Goal: Find specific page/section: Find specific page/section

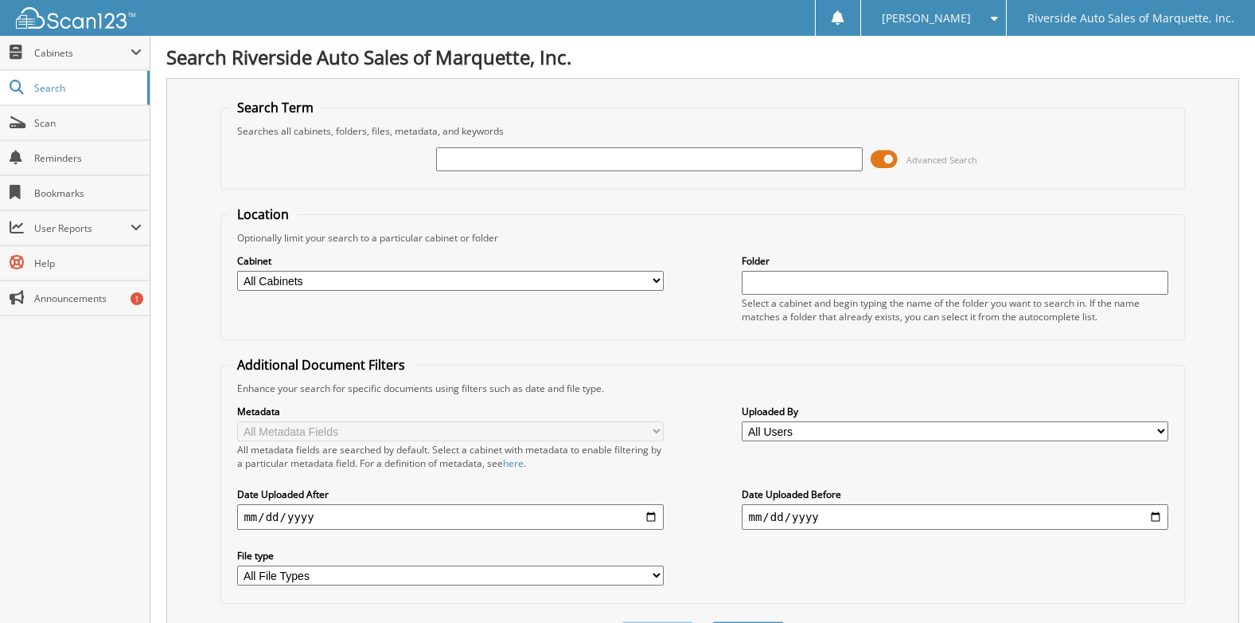
click at [540, 168] on input "text" at bounding box center [649, 159] width 426 height 24
type input "427880"
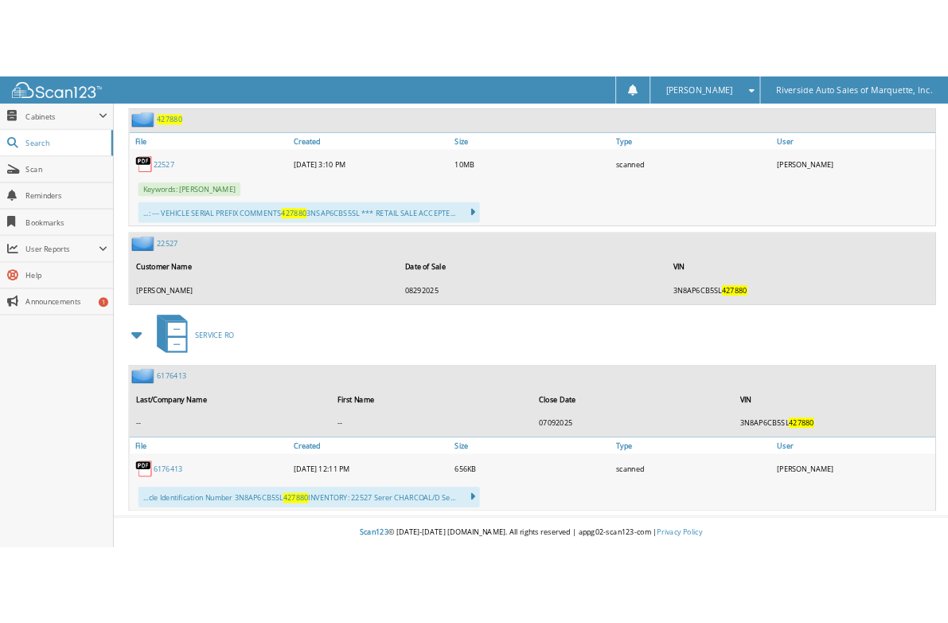
scroll to position [1403, 0]
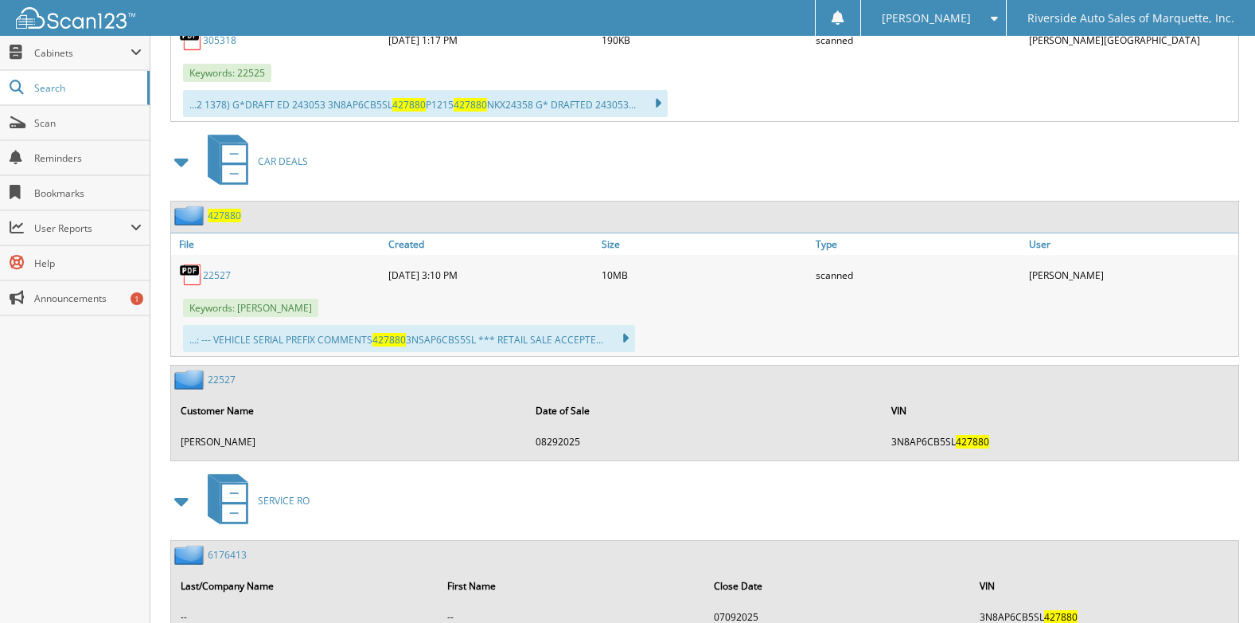
click at [228, 273] on link "22527" at bounding box center [217, 275] width 28 height 14
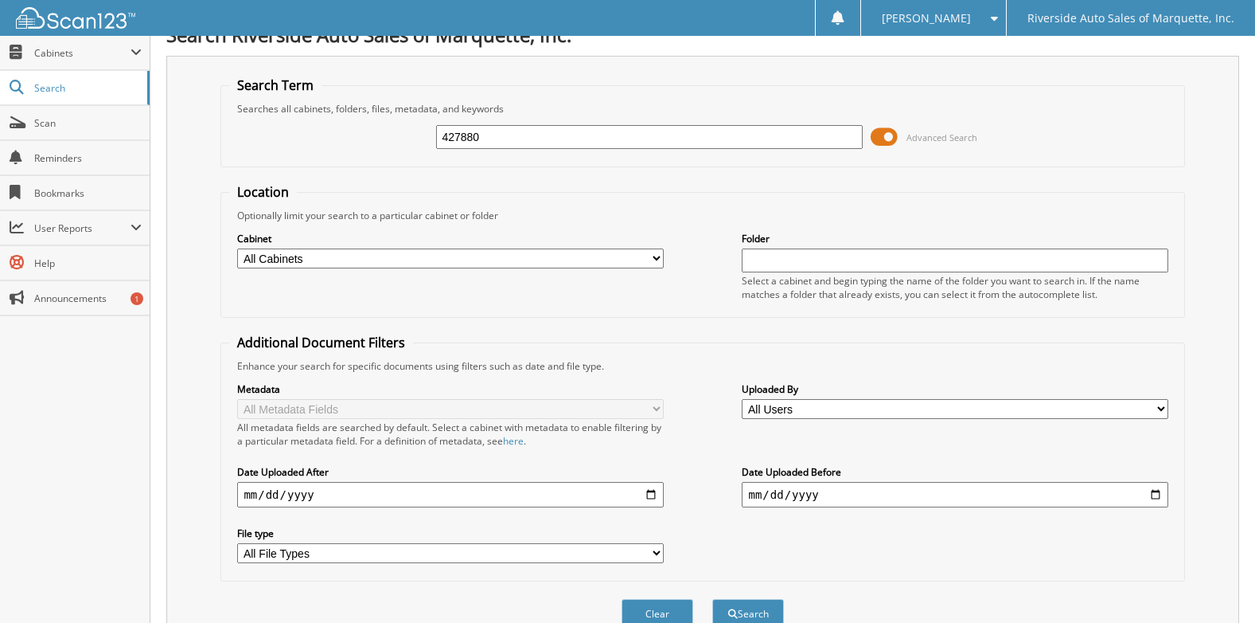
scroll to position [0, 0]
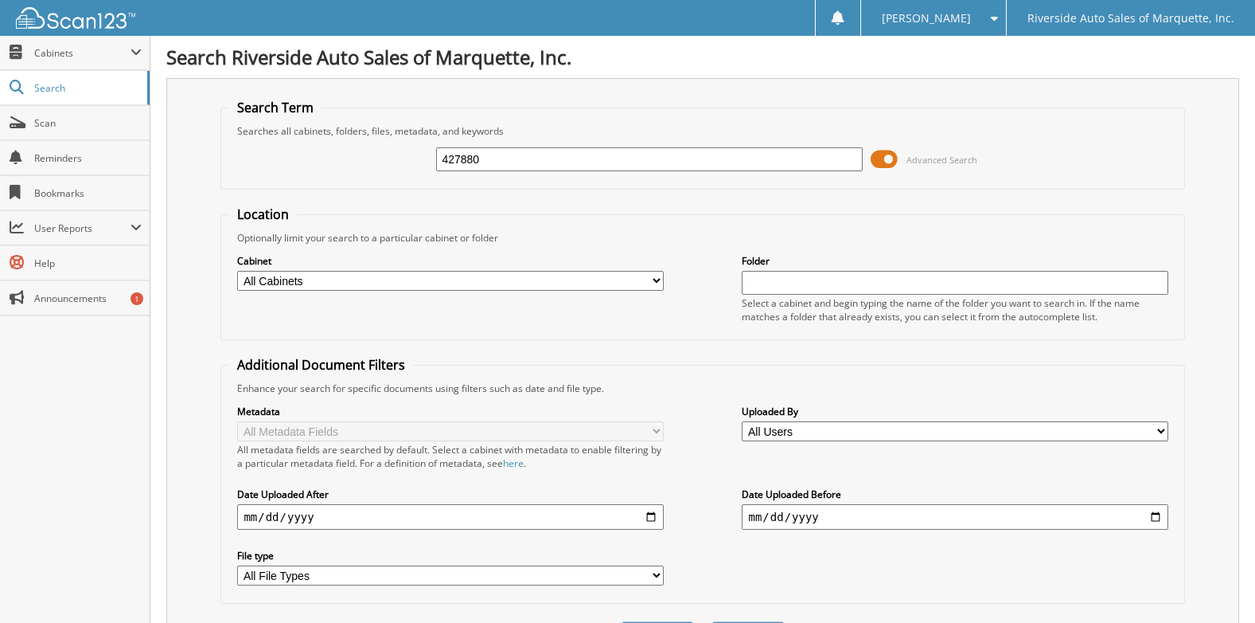
click at [539, 158] on input "427880" at bounding box center [649, 159] width 426 height 24
type input "22318"
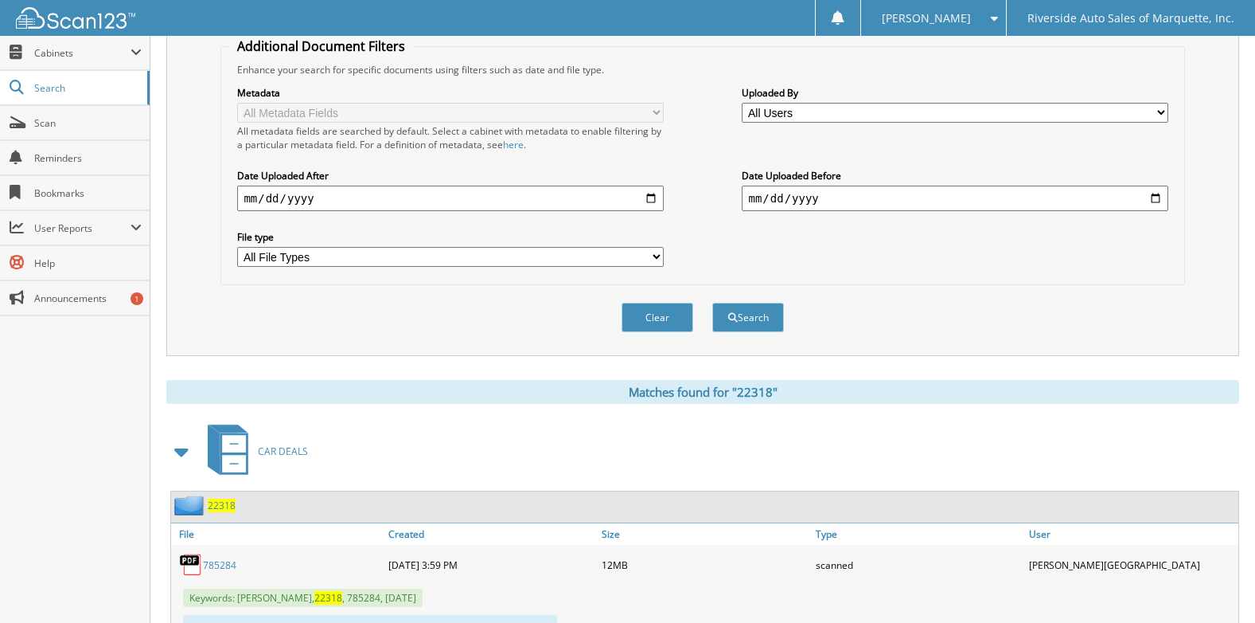
scroll to position [478, 0]
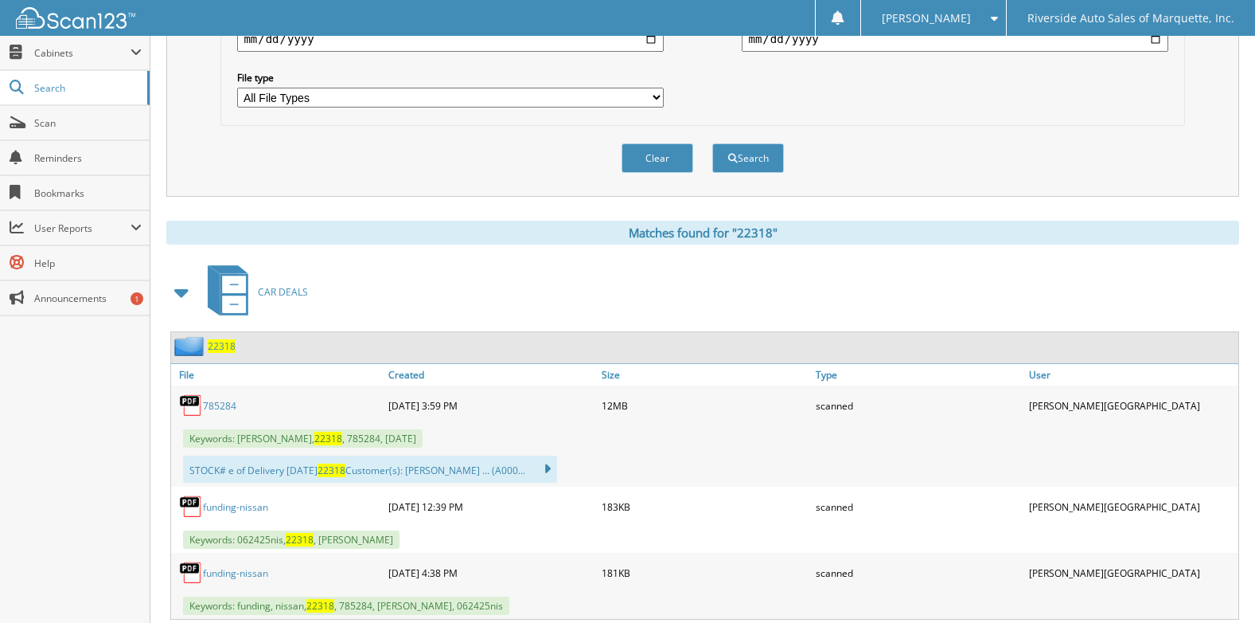
click at [226, 403] on link "785284" at bounding box center [219, 406] width 33 height 14
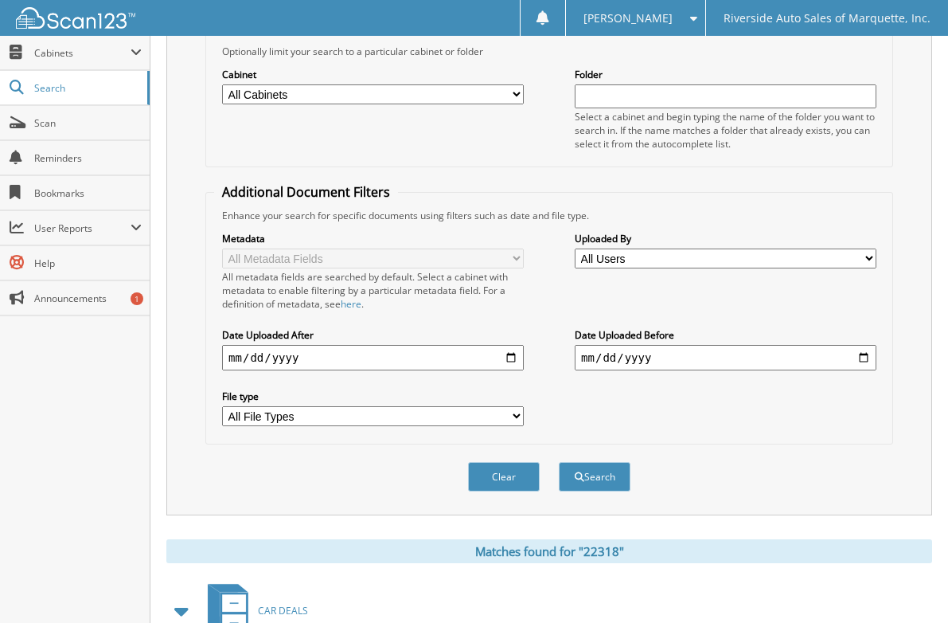
scroll to position [27, 0]
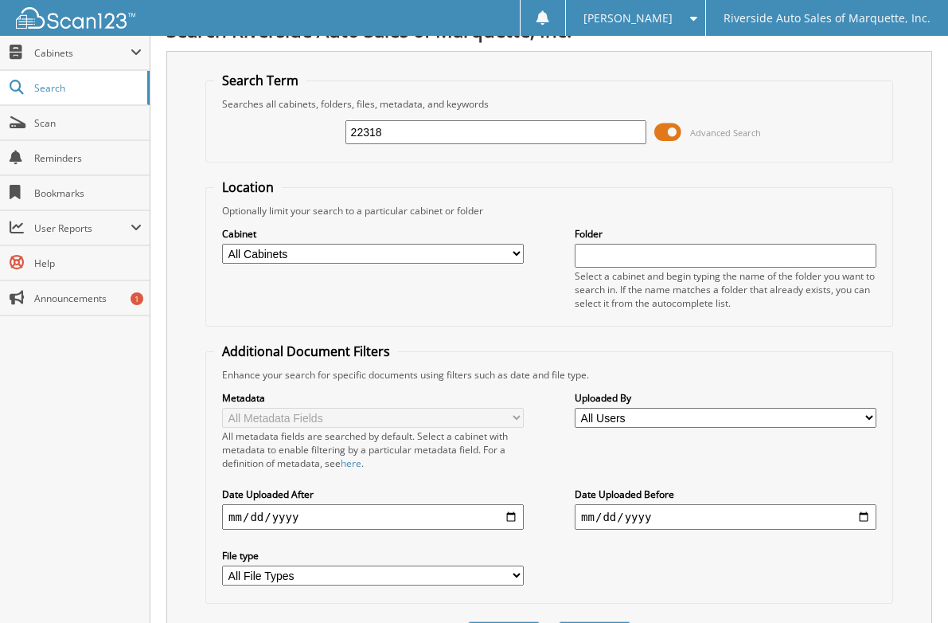
click at [388, 139] on input "22318" at bounding box center [497, 132] width 302 height 24
type input "22359"
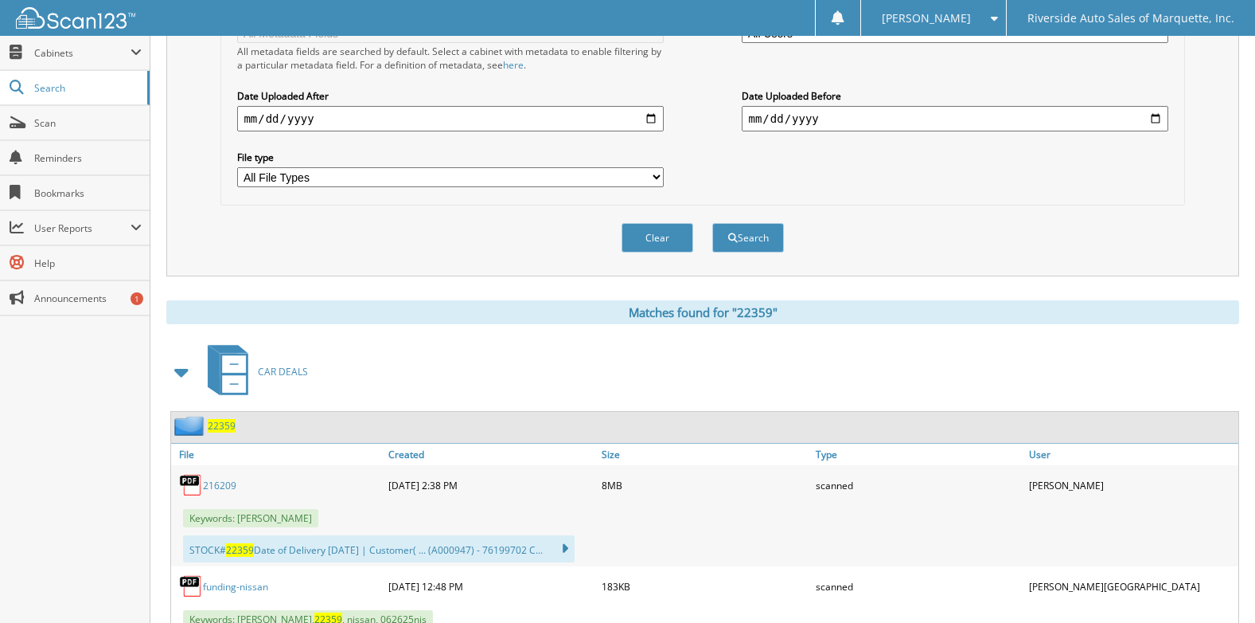
scroll to position [478, 0]
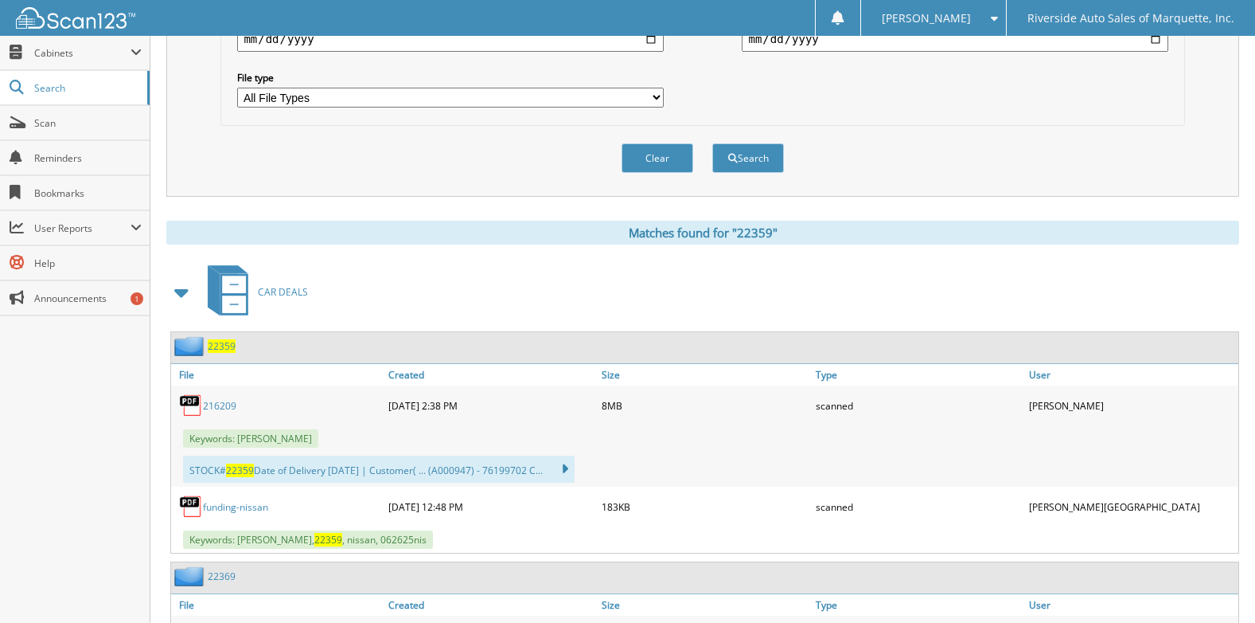
click at [222, 400] on link "216209" at bounding box center [219, 406] width 33 height 14
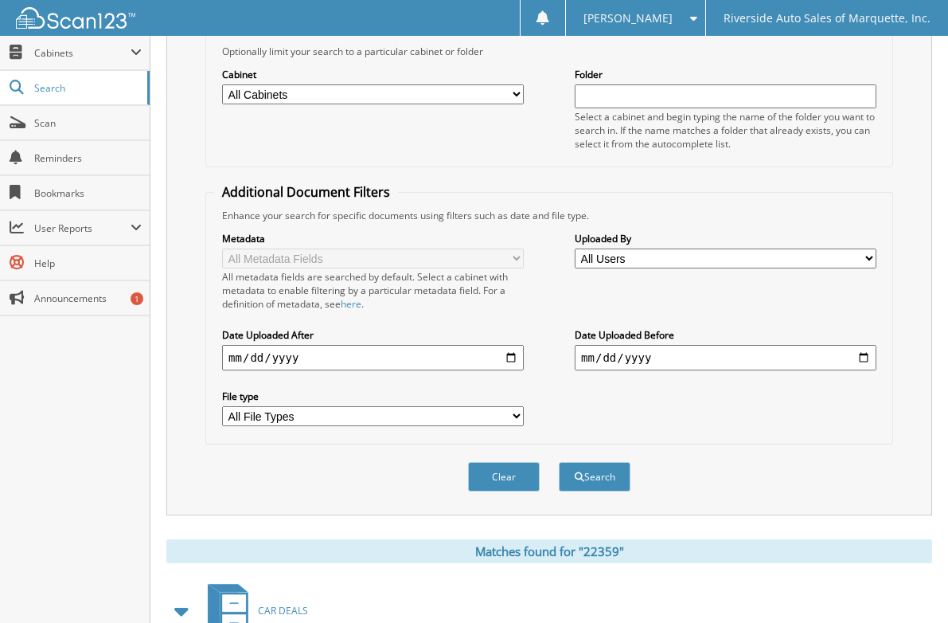
scroll to position [0, 0]
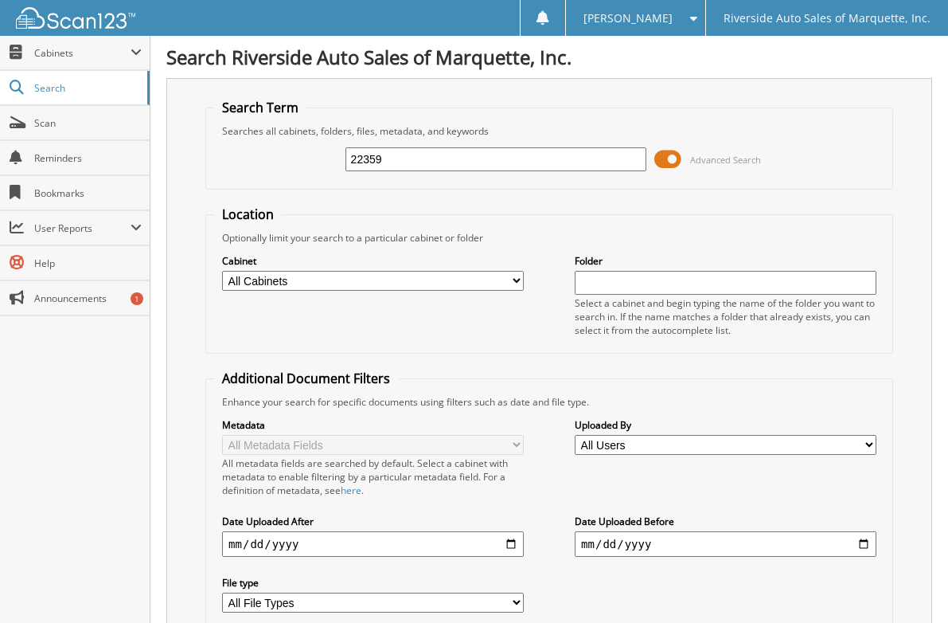
click at [417, 161] on input "22359" at bounding box center [497, 159] width 302 height 24
type input "22510"
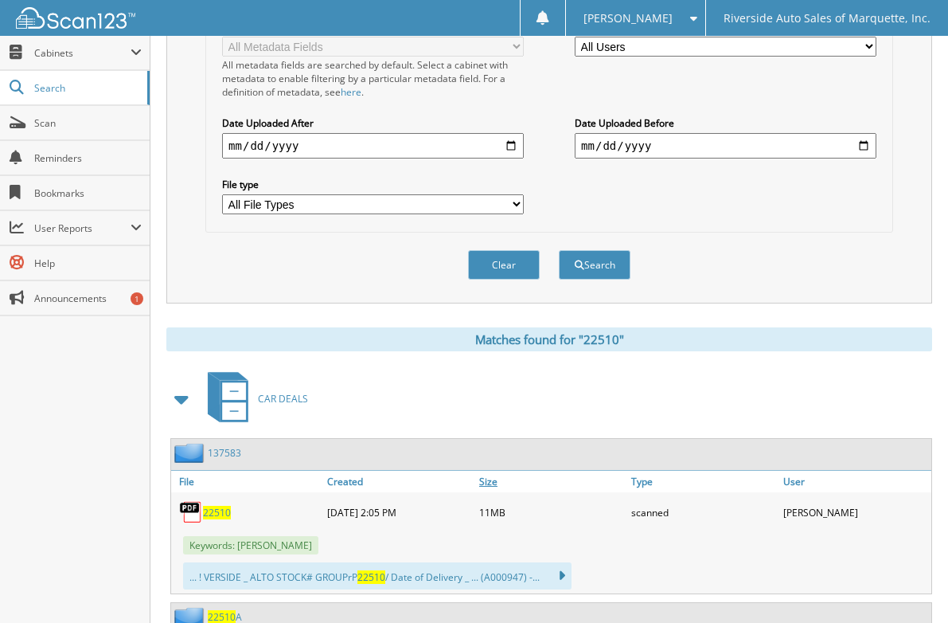
scroll to position [557, 0]
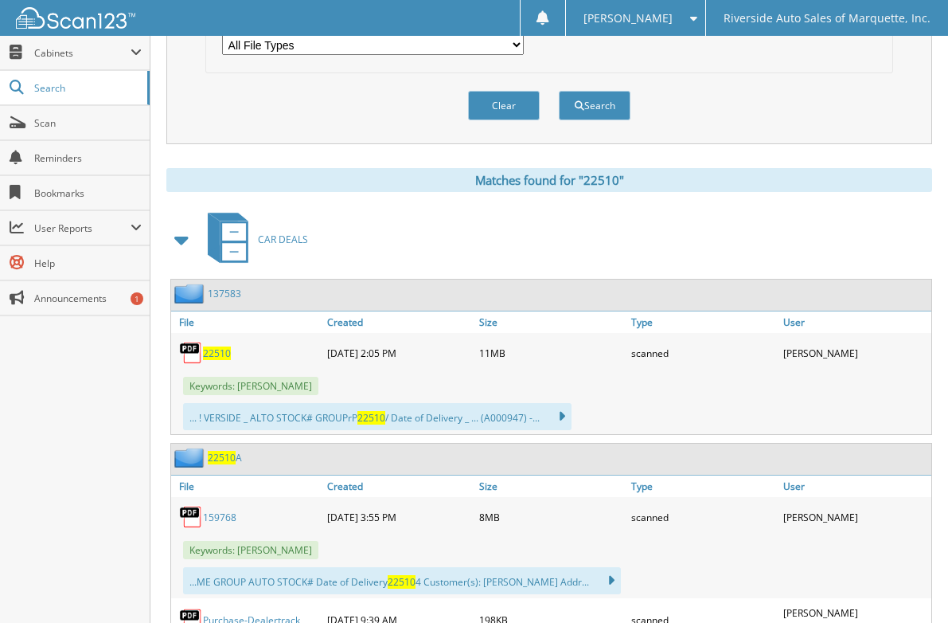
click at [219, 353] on span "22510" at bounding box center [217, 353] width 28 height 14
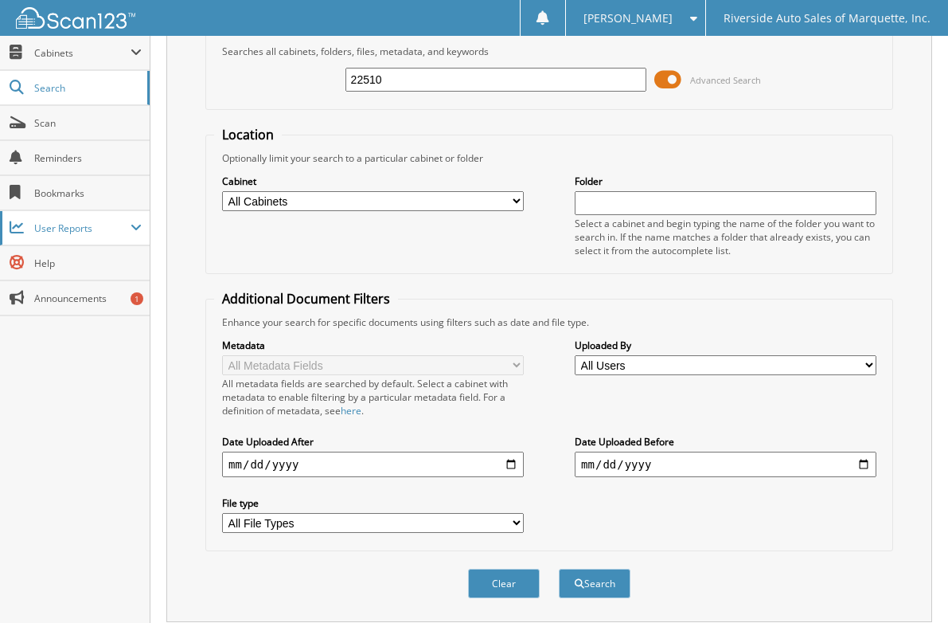
scroll to position [0, 0]
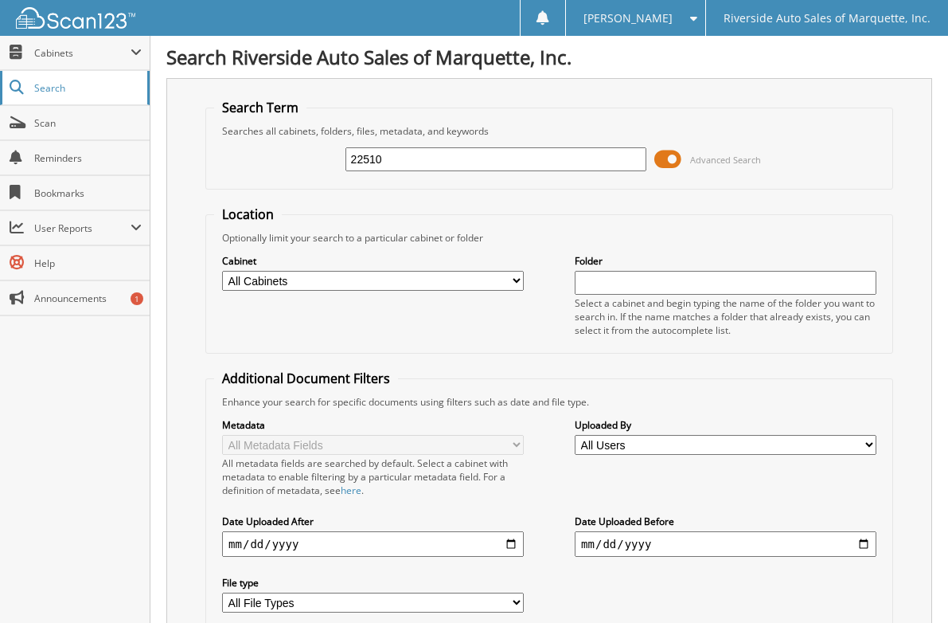
click at [73, 92] on span "Search" at bounding box center [86, 88] width 105 height 14
click at [440, 154] on input "text" at bounding box center [497, 159] width 302 height 24
type input "318756"
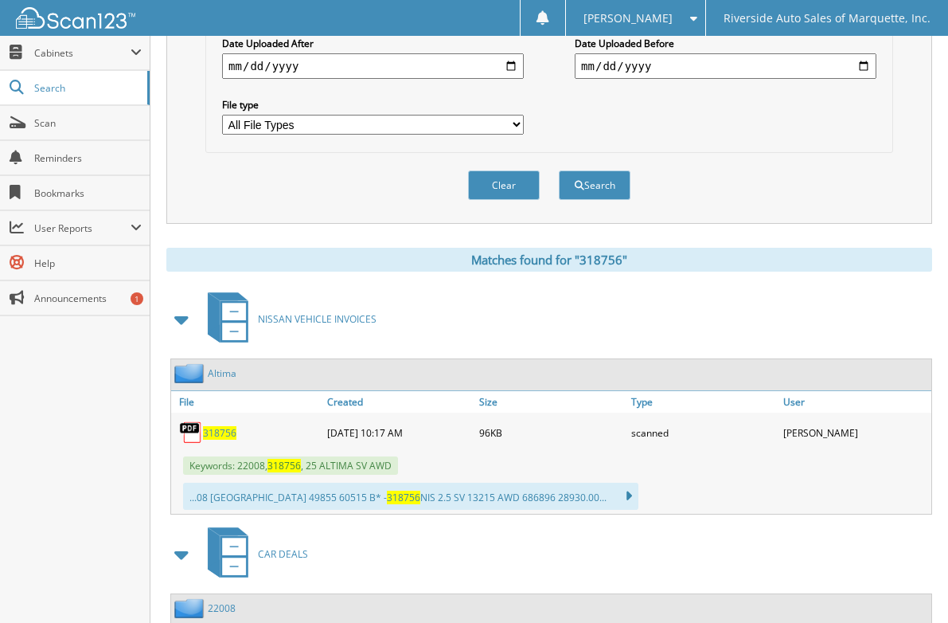
scroll to position [557, 0]
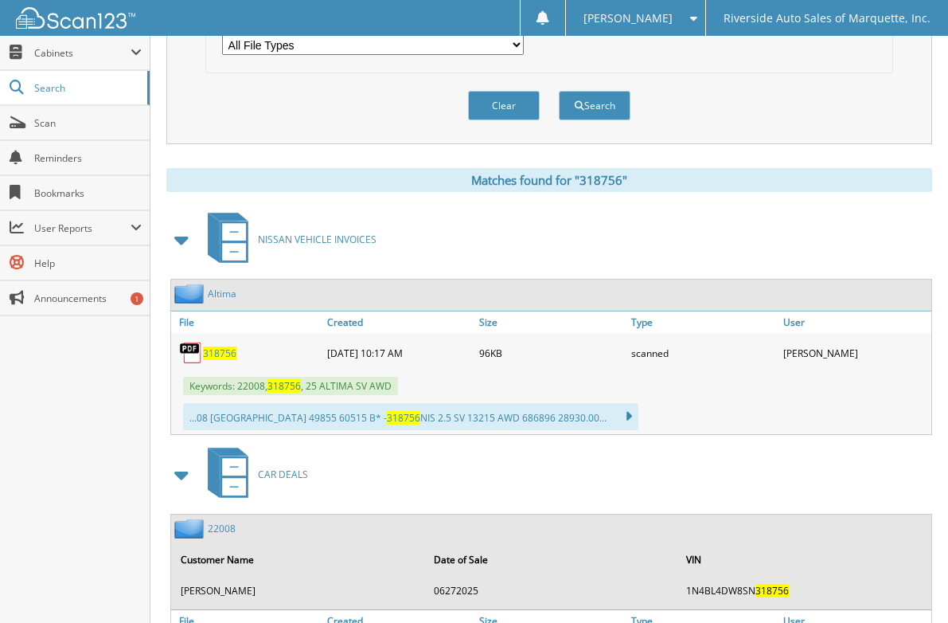
click at [214, 352] on span "318756" at bounding box center [219, 353] width 33 height 14
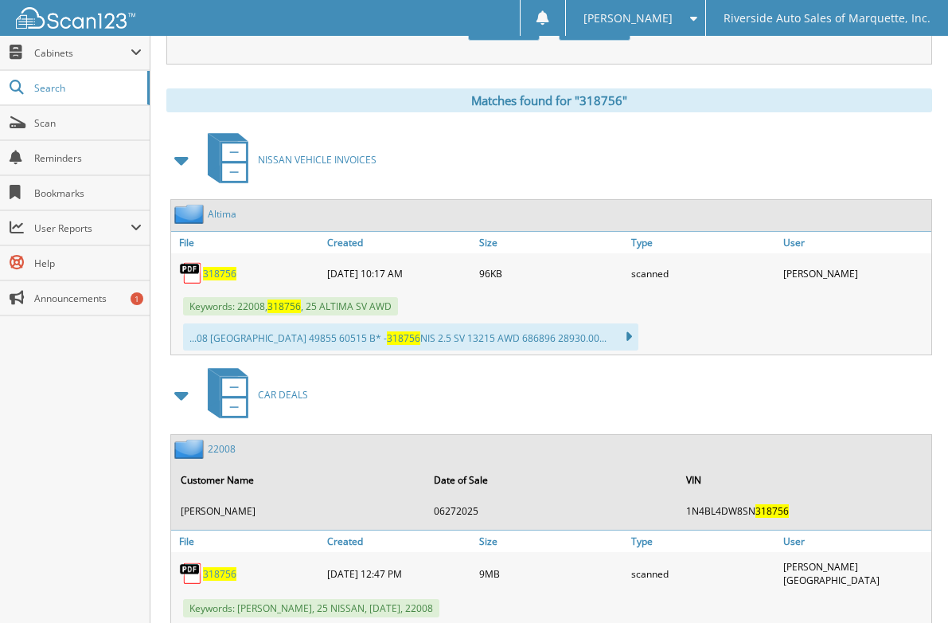
scroll to position [716, 0]
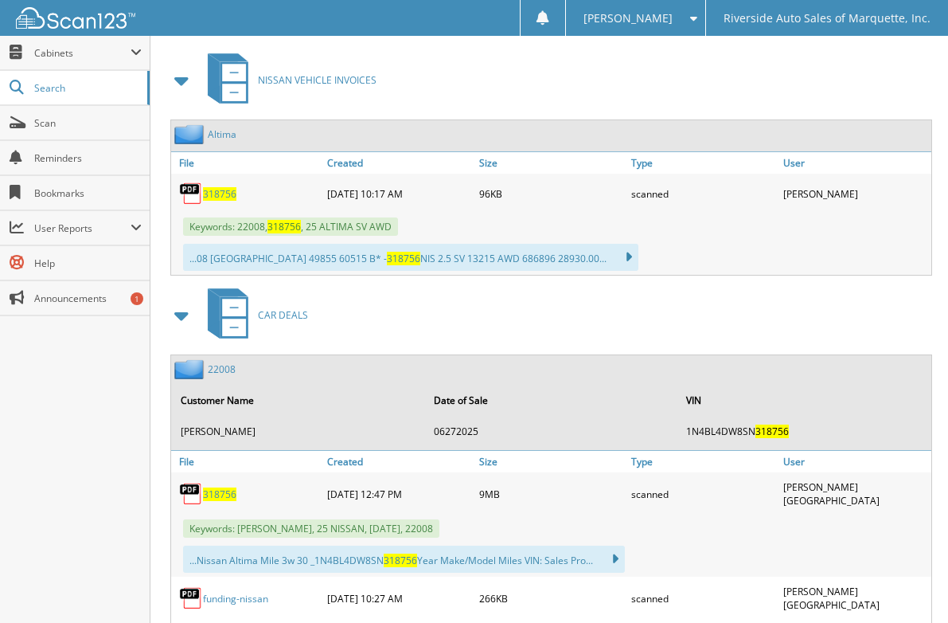
click at [214, 495] on span "318756" at bounding box center [219, 494] width 33 height 14
